Goal: Information Seeking & Learning: Learn about a topic

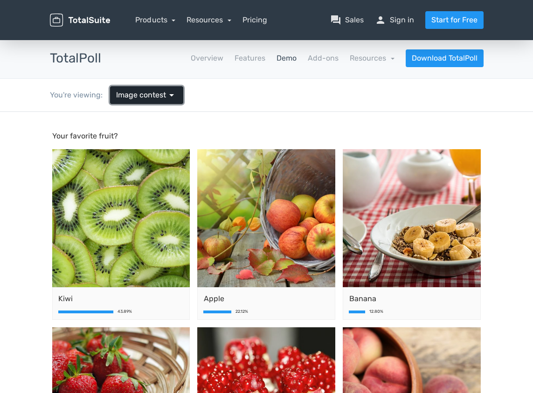
click at [160, 92] on span "Image contest" at bounding box center [141, 94] width 50 height 11
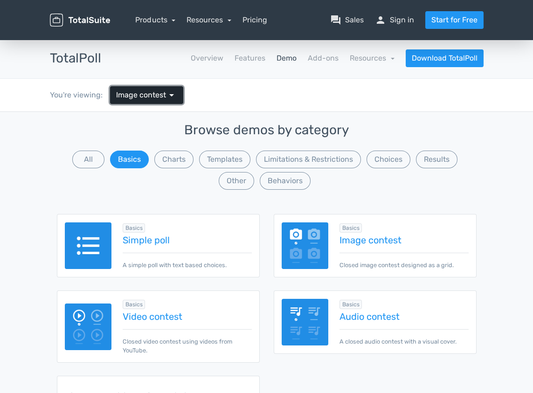
click at [160, 92] on span "Image contest" at bounding box center [141, 94] width 50 height 11
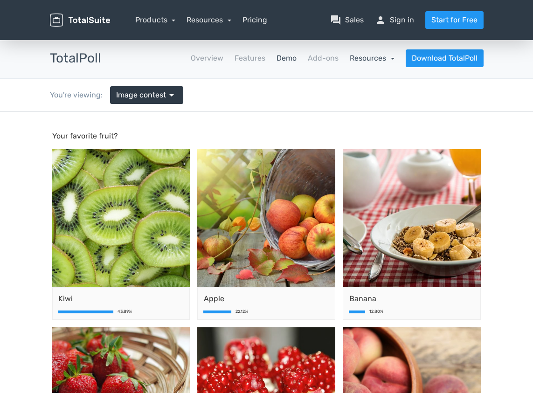
click at [372, 62] on link "Resources" at bounding box center [372, 58] width 45 height 9
click at [360, 87] on link "school Documentation" at bounding box center [351, 83] width 88 height 27
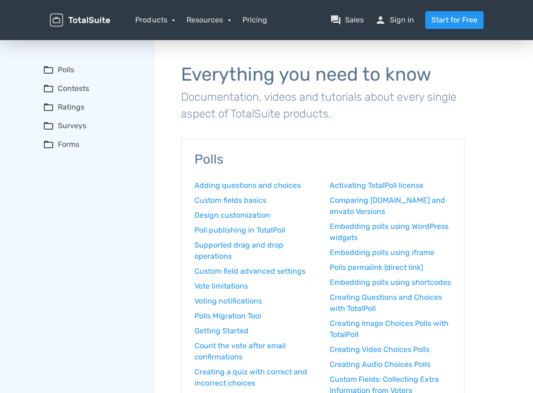
click at [64, 67] on summary "folder_open Polls" at bounding box center [92, 69] width 99 height 11
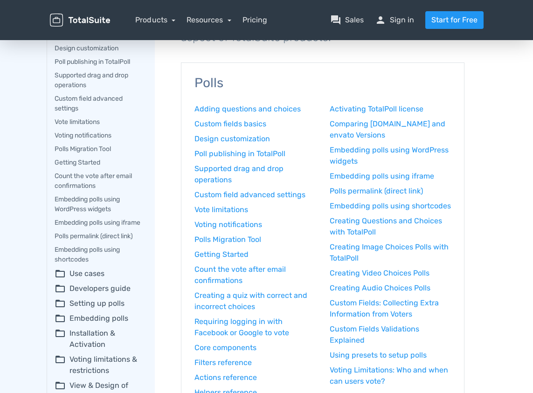
scroll to position [93, 0]
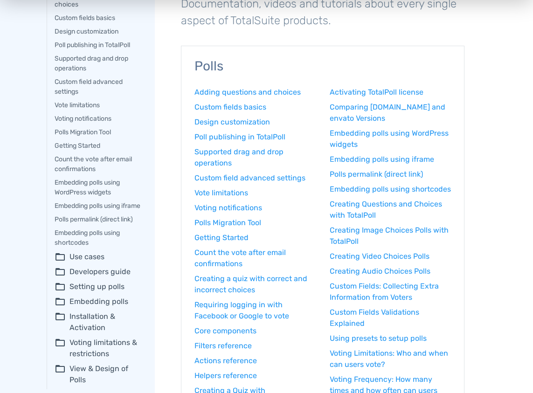
click at [81, 262] on summary "folder_open Use cases" at bounding box center [98, 256] width 87 height 11
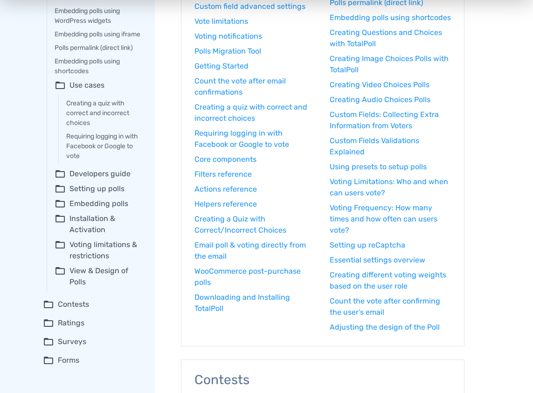
scroll to position [280, 0]
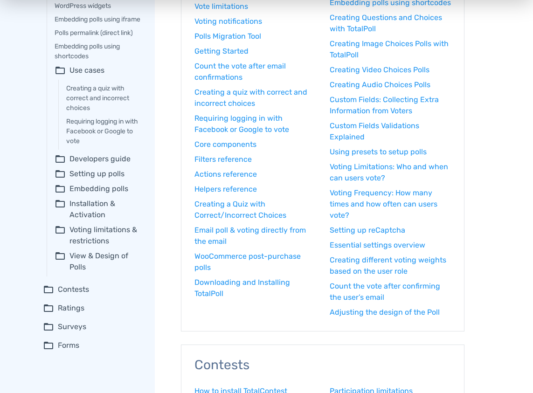
click at [71, 314] on summary "folder_open Ratings" at bounding box center [92, 308] width 99 height 11
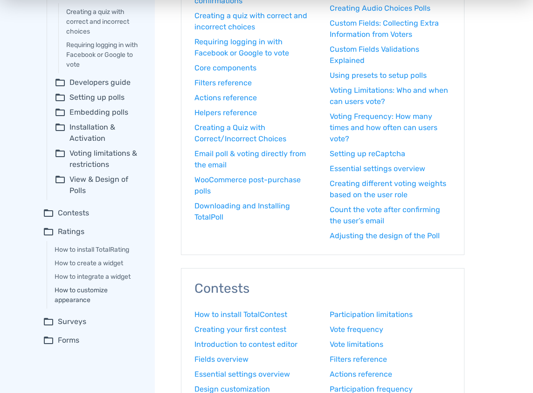
scroll to position [372, 0]
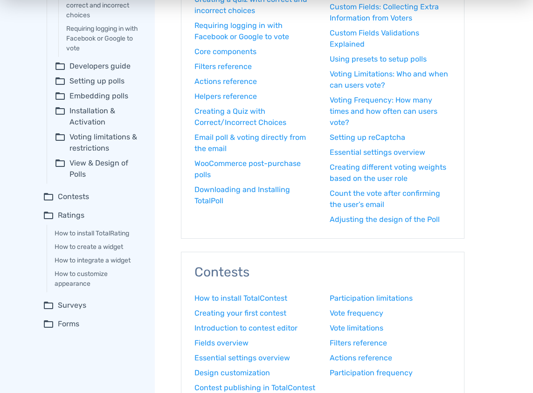
click at [69, 311] on summary "folder_open Surveys" at bounding box center [92, 305] width 99 height 11
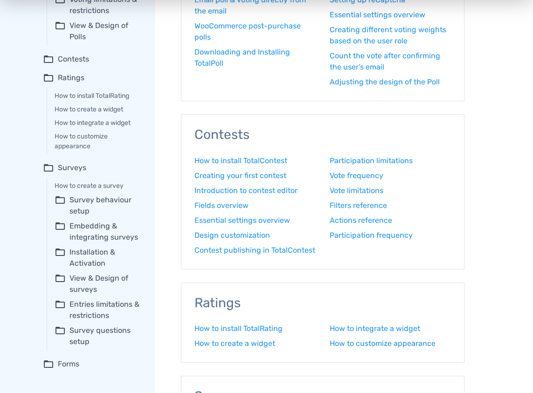
scroll to position [0, 0]
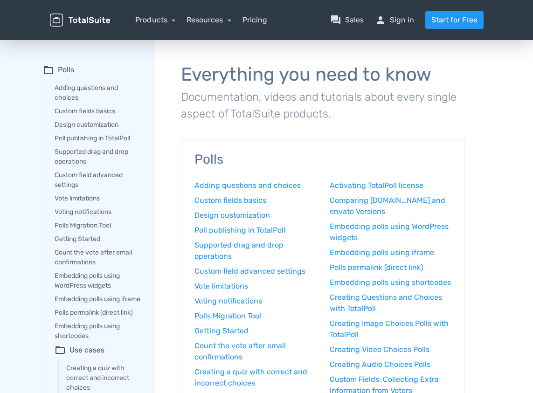
click at [63, 68] on summary "folder_open Polls" at bounding box center [92, 69] width 99 height 11
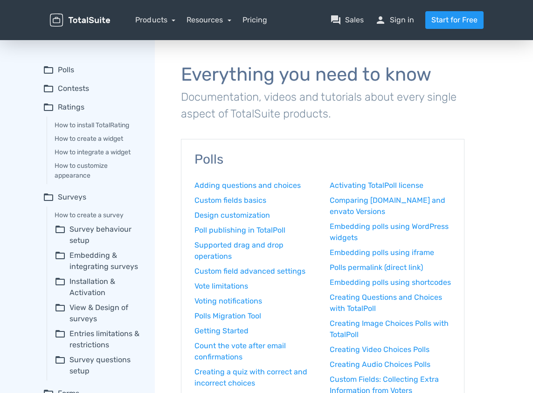
click at [69, 103] on summary "folder_open Ratings" at bounding box center [92, 107] width 99 height 11
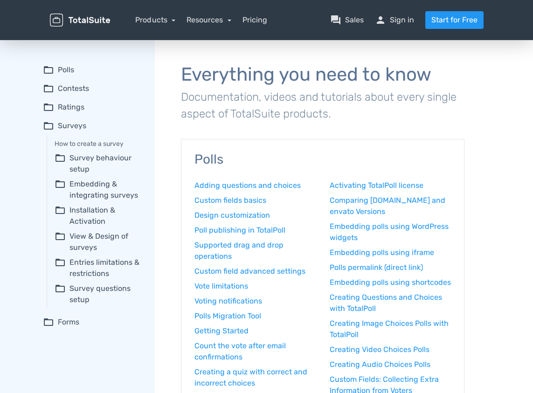
click at [71, 124] on summary "folder_open Surveys" at bounding box center [92, 125] width 99 height 11
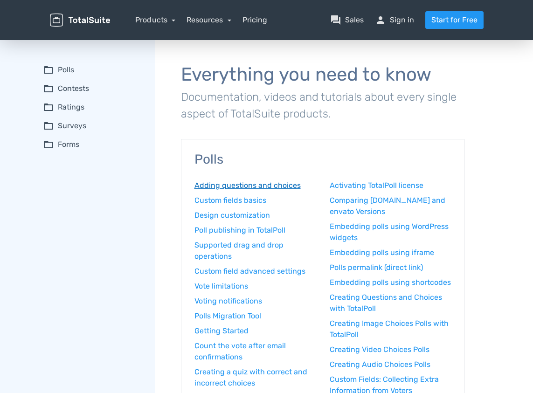
click at [227, 183] on link "Adding questions and choices" at bounding box center [254, 185] width 121 height 11
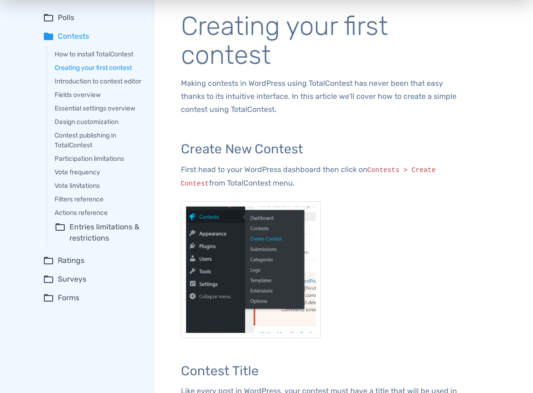
scroll to position [46, 0]
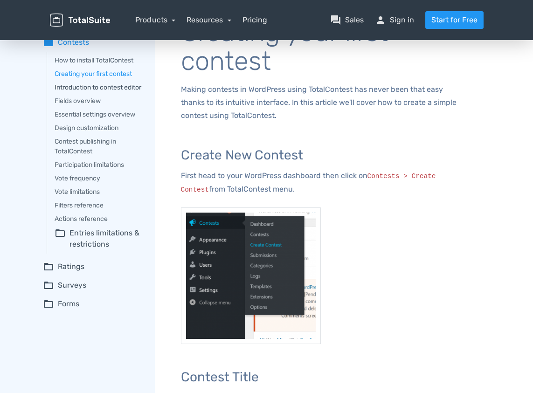
click at [80, 85] on link "Introduction to contest editor" at bounding box center [98, 88] width 87 height 10
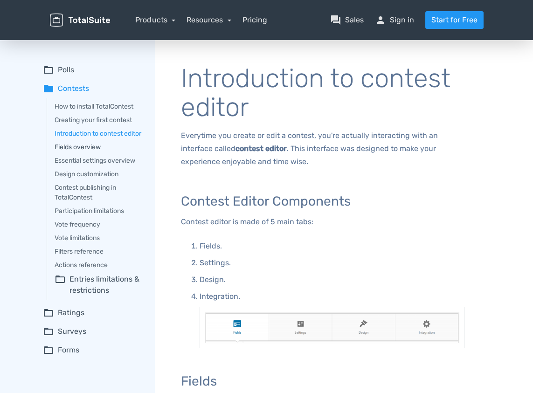
click at [93, 152] on link "Fields overview" at bounding box center [98, 147] width 87 height 10
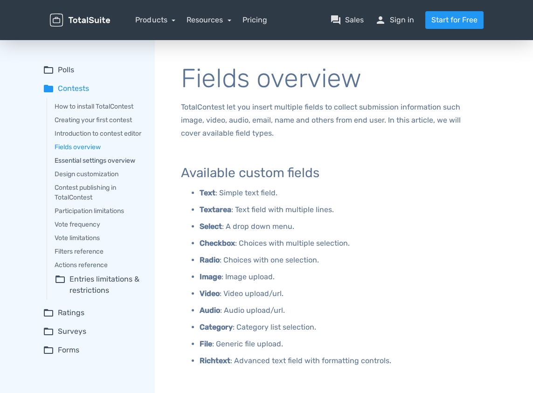
click at [117, 165] on link "Essential settings overview" at bounding box center [98, 161] width 87 height 10
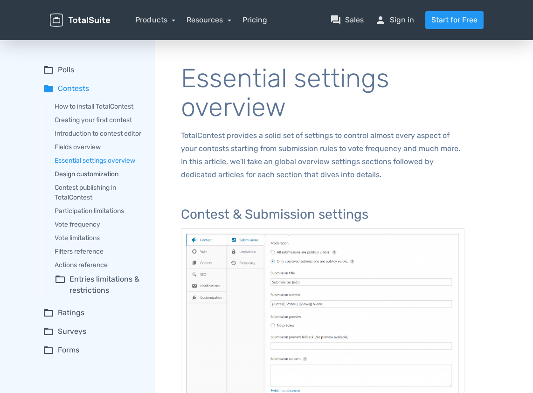
click at [108, 179] on link "Design customization" at bounding box center [98, 174] width 87 height 10
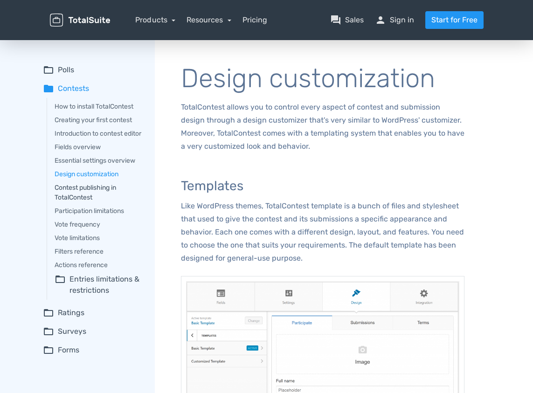
click at [103, 196] on link "Contest publishing in TotalContest" at bounding box center [98, 193] width 87 height 20
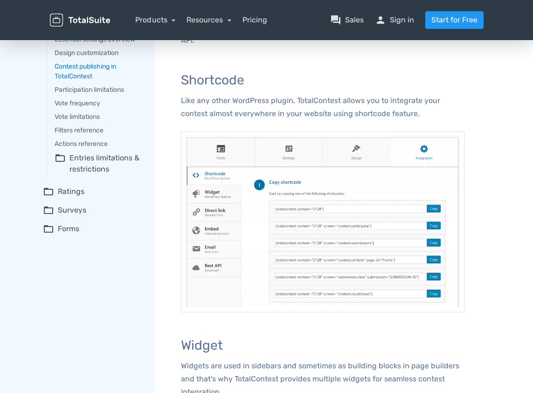
scroll to position [139, 0]
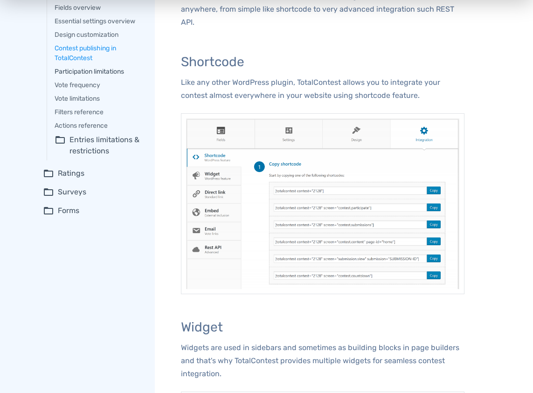
click at [105, 76] on link "Participation limitations" at bounding box center [98, 72] width 87 height 10
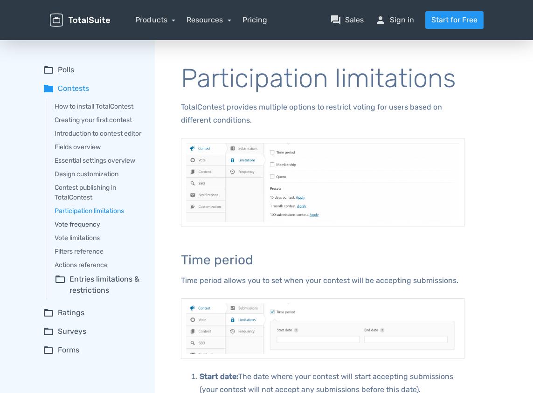
click at [98, 229] on link "Vote frequency" at bounding box center [98, 225] width 87 height 10
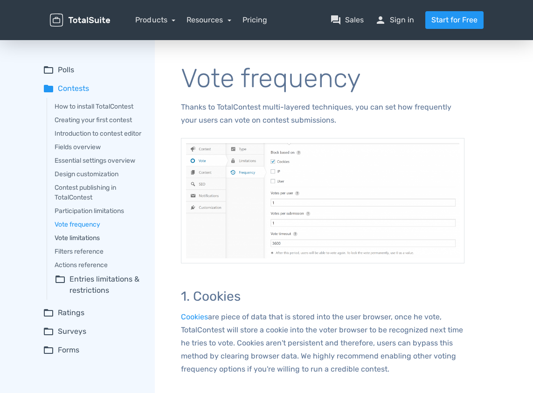
click at [90, 243] on link "Vote limitations" at bounding box center [98, 238] width 87 height 10
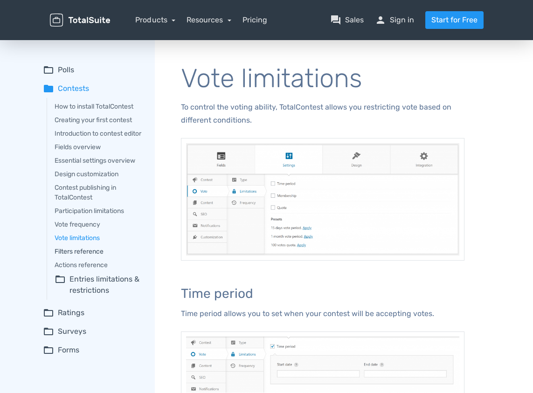
click at [99, 256] on link "Filters reference" at bounding box center [98, 252] width 87 height 10
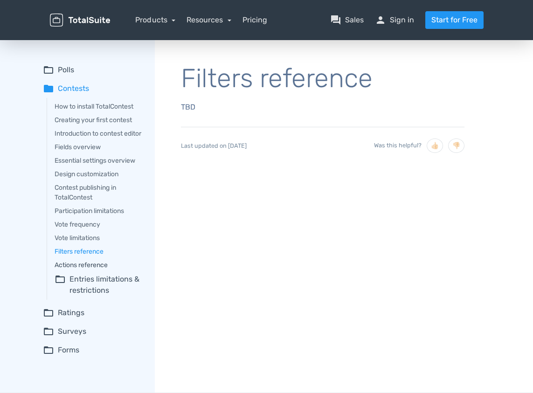
click at [99, 270] on link "Actions reference" at bounding box center [98, 265] width 87 height 10
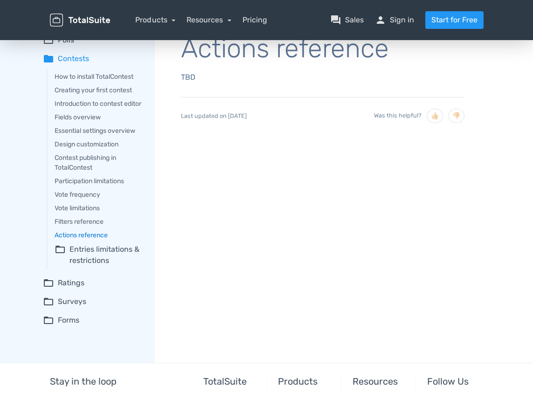
scroll to position [46, 0]
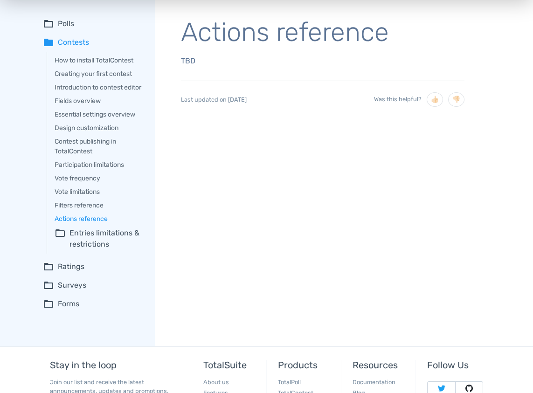
click at [81, 272] on summary "folder_open Ratings" at bounding box center [92, 266] width 99 height 11
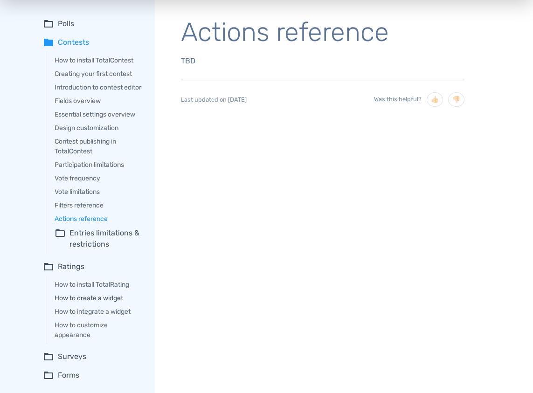
click at [111, 303] on link "How to create a widget" at bounding box center [98, 298] width 87 height 10
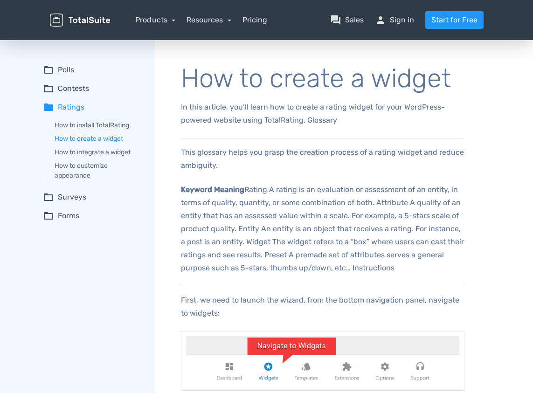
click at [71, 197] on summary "folder_open Surveys" at bounding box center [92, 197] width 99 height 11
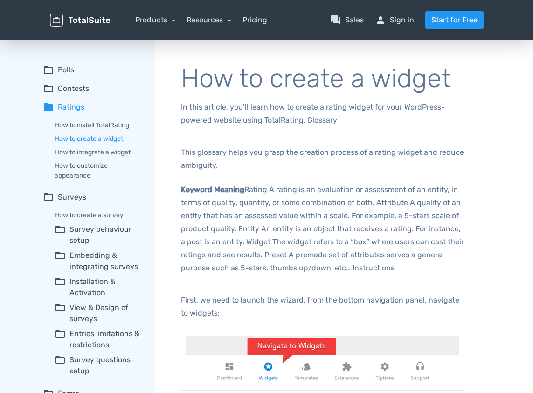
click at [98, 231] on summary "folder_open Survey behaviour setup" at bounding box center [98, 235] width 87 height 22
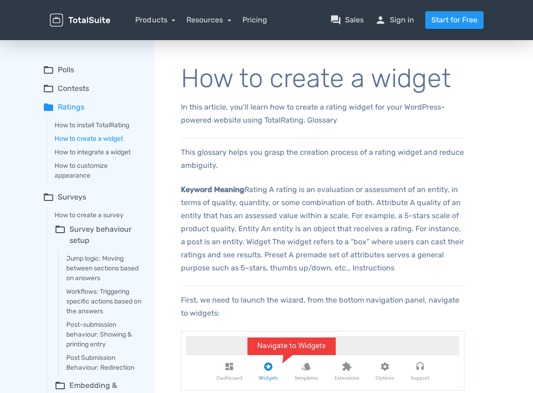
click at [116, 253] on div "Jump logic: Moving between sections based on answers Workflows: Triggering spec…" at bounding box center [99, 313] width 83 height 126
click at [114, 261] on link "Jump logic: Moving between sections based on answers" at bounding box center [104, 268] width 76 height 29
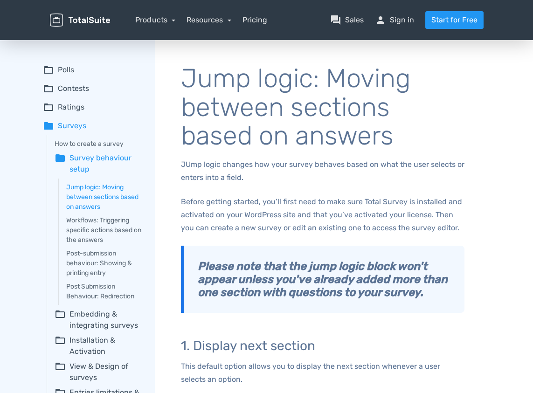
click at [59, 20] on img at bounding box center [80, 20] width 61 height 13
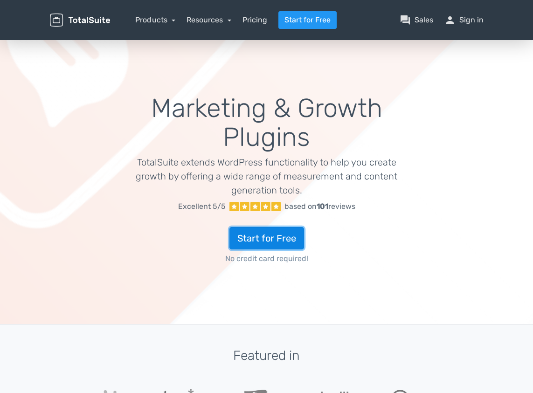
click at [280, 234] on link "Start for Free" at bounding box center [266, 238] width 75 height 22
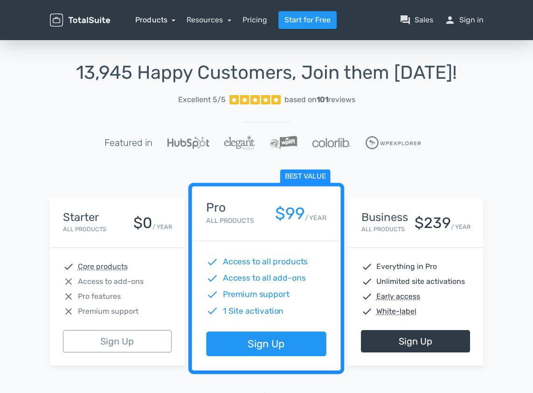
click at [164, 19] on link "Products" at bounding box center [155, 19] width 40 height 9
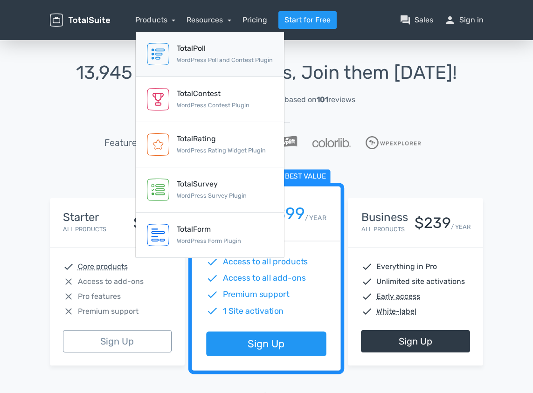
click at [190, 63] on small "WordPress Poll and Contest Plugin" at bounding box center [225, 59] width 96 height 7
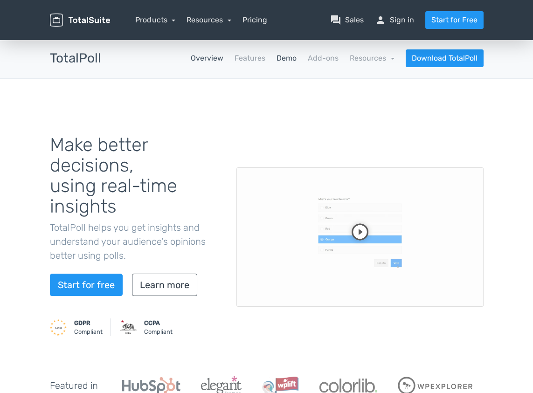
click at [287, 54] on link "Demo" at bounding box center [286, 58] width 20 height 11
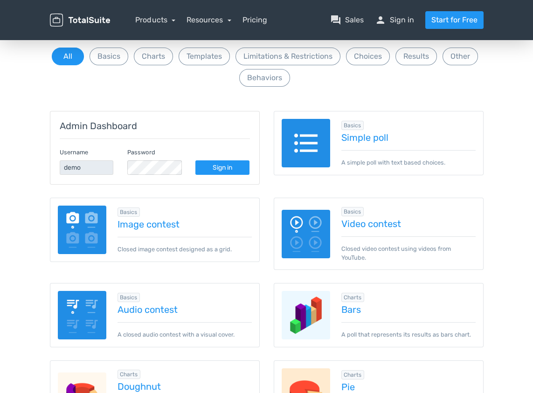
scroll to position [93, 0]
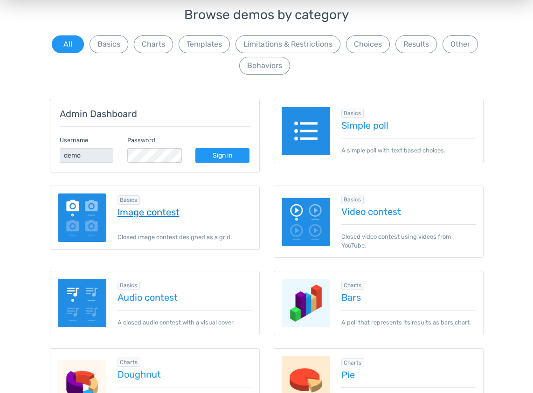
click at [143, 213] on link "Image contest" at bounding box center [184, 212] width 134 height 10
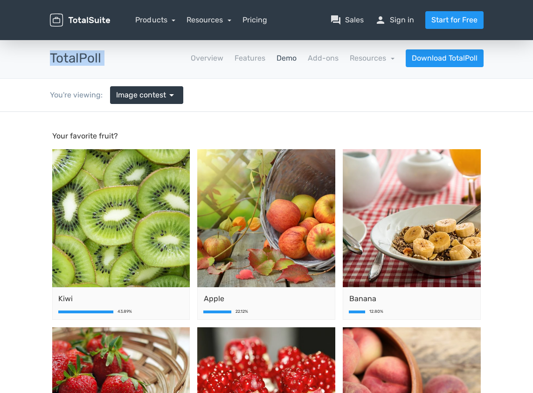
drag, startPoint x: 114, startPoint y: 60, endPoint x: 34, endPoint y: 50, distance: 80.8
click at [34, 50] on div "TotalPoll apps Overview Features Demo Add-ons Resources school Documentation ar…" at bounding box center [266, 58] width 533 height 41
copy div "TotalPoll apps"
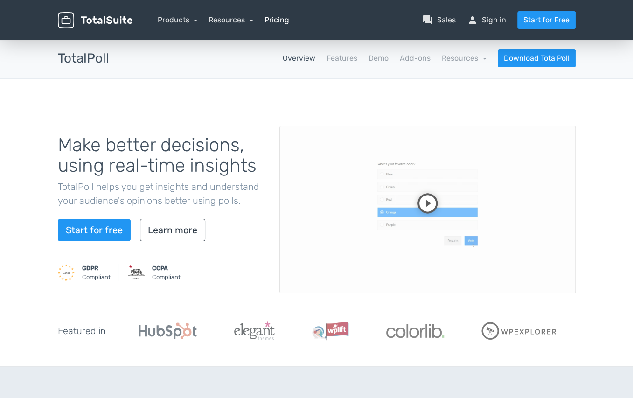
click at [277, 20] on link "Pricing" at bounding box center [276, 19] width 25 height 11
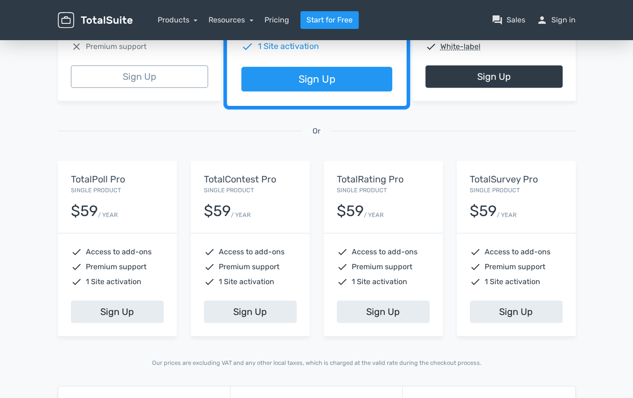
scroll to position [280, 0]
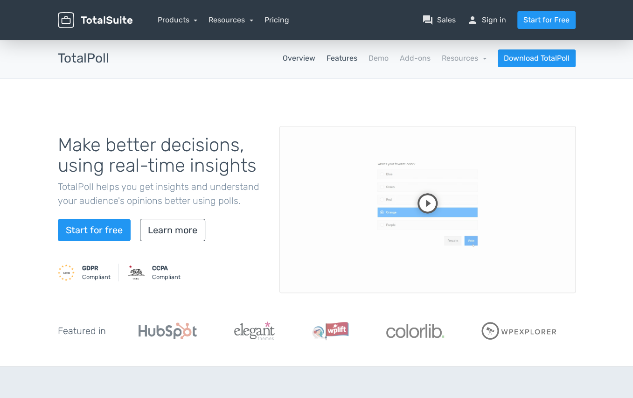
click at [348, 56] on link "Features" at bounding box center [341, 58] width 31 height 11
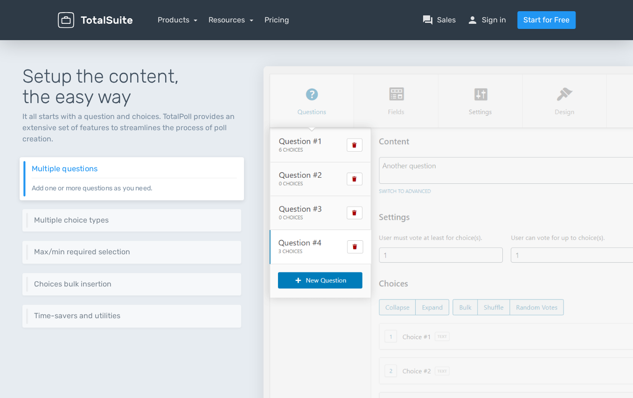
scroll to position [93, 0]
